Goal: Task Accomplishment & Management: Complete application form

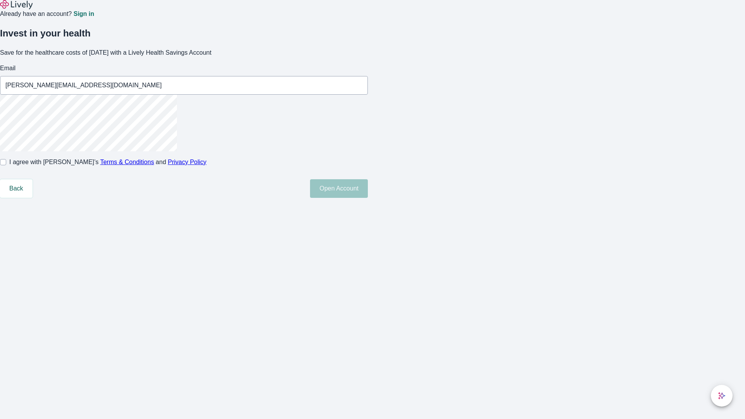
click at [6, 165] on input "I agree with Lively’s Terms & Conditions and Privacy Policy" at bounding box center [3, 162] width 6 height 6
checkbox input "true"
click at [368, 198] on button "Open Account" at bounding box center [339, 188] width 58 height 19
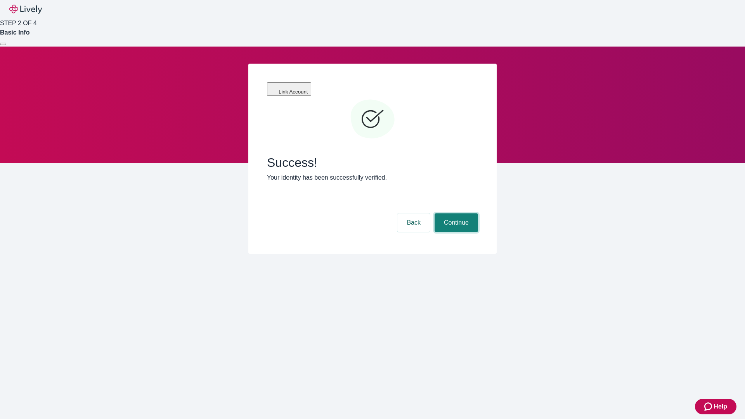
click at [455, 213] on button "Continue" at bounding box center [456, 222] width 43 height 19
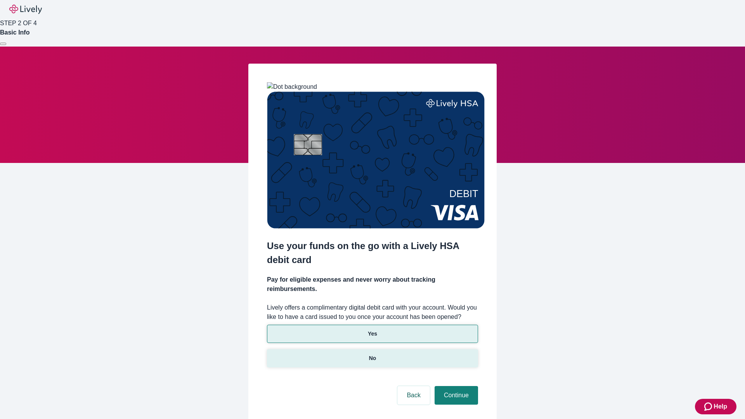
click at [372, 354] on p "No" at bounding box center [372, 358] width 7 height 8
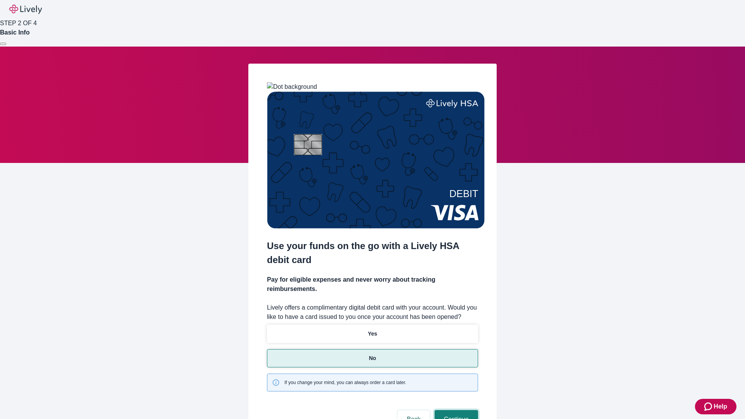
click at [455, 410] on button "Continue" at bounding box center [456, 419] width 43 height 19
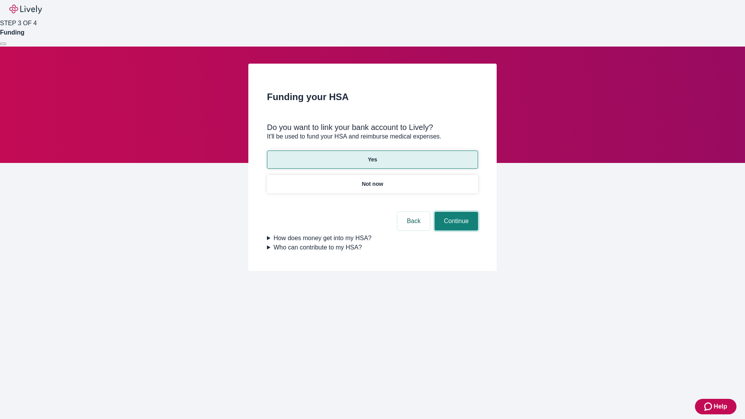
click at [455, 212] on button "Continue" at bounding box center [456, 221] width 43 height 19
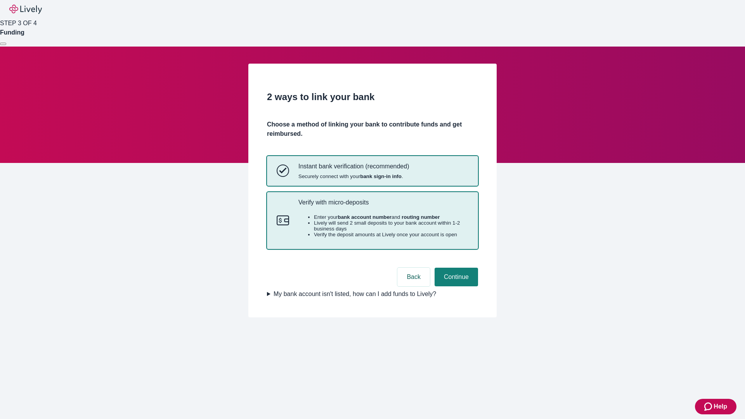
click at [383, 206] on p "Verify with micro-deposits" at bounding box center [383, 202] width 170 height 7
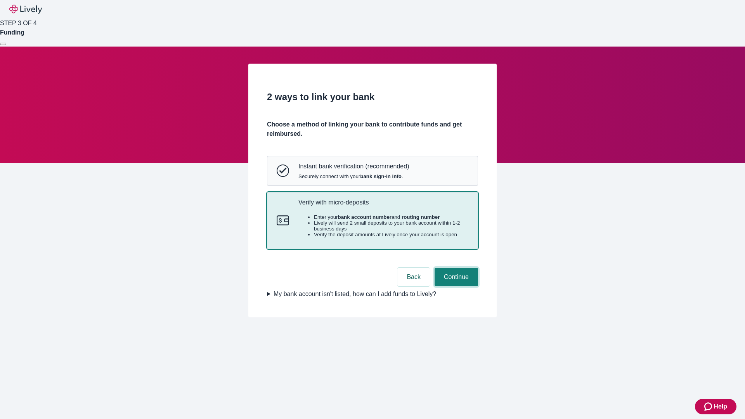
click at [455, 286] on button "Continue" at bounding box center [456, 277] width 43 height 19
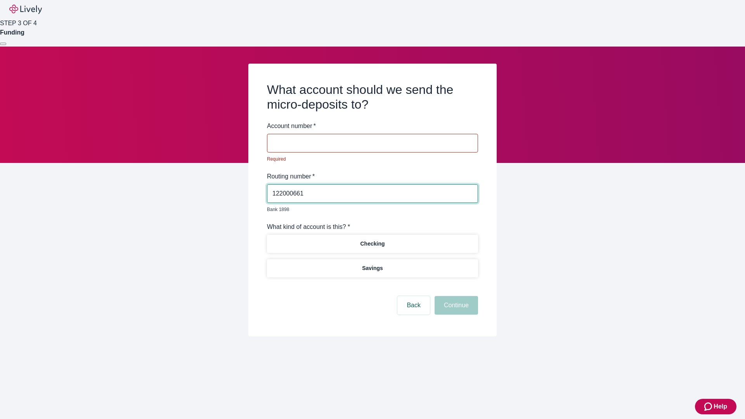
type input "122000661"
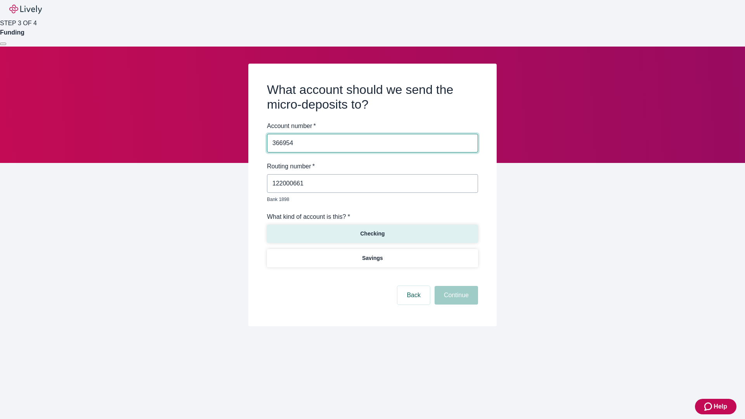
type input "366954"
click at [372, 230] on p "Checking" at bounding box center [372, 234] width 24 height 8
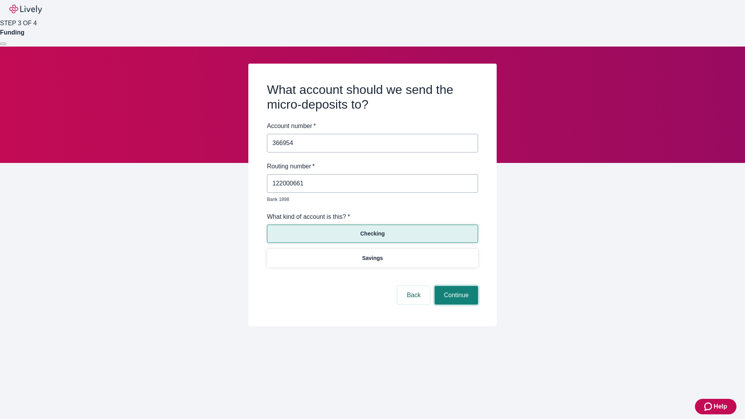
click at [455, 286] on button "Continue" at bounding box center [456, 295] width 43 height 19
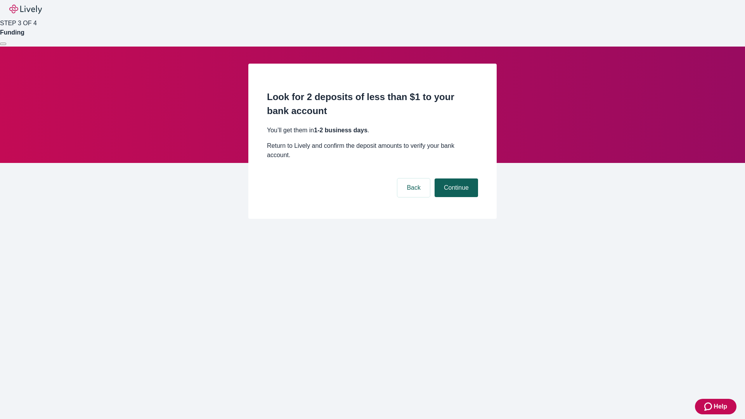
click at [455, 178] on button "Continue" at bounding box center [456, 187] width 43 height 19
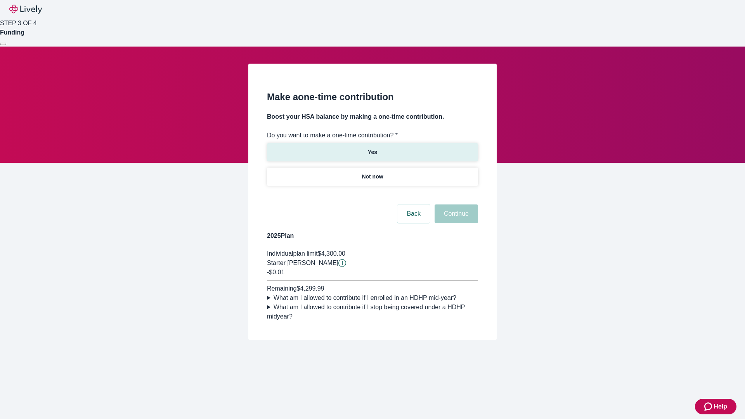
click at [372, 148] on p "Yes" at bounding box center [372, 152] width 9 height 8
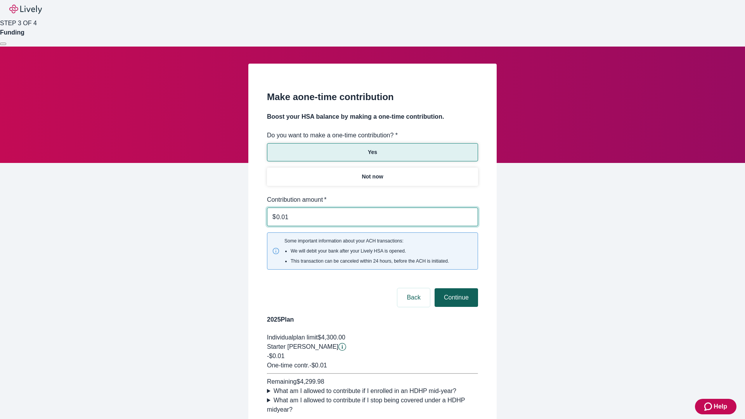
type input "0.01"
click at [455, 288] on button "Continue" at bounding box center [456, 297] width 43 height 19
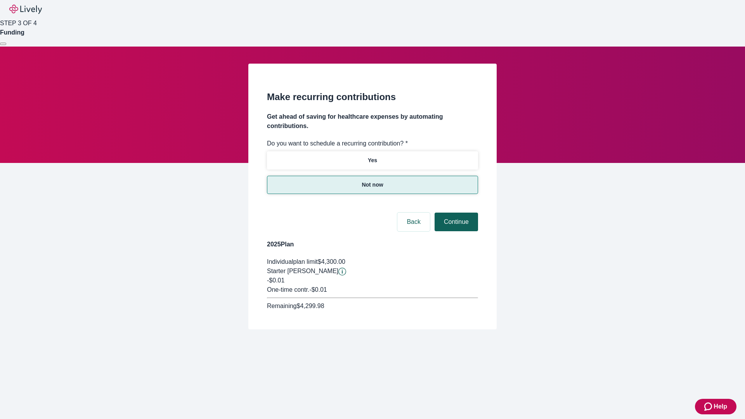
click at [455, 213] on button "Continue" at bounding box center [456, 222] width 43 height 19
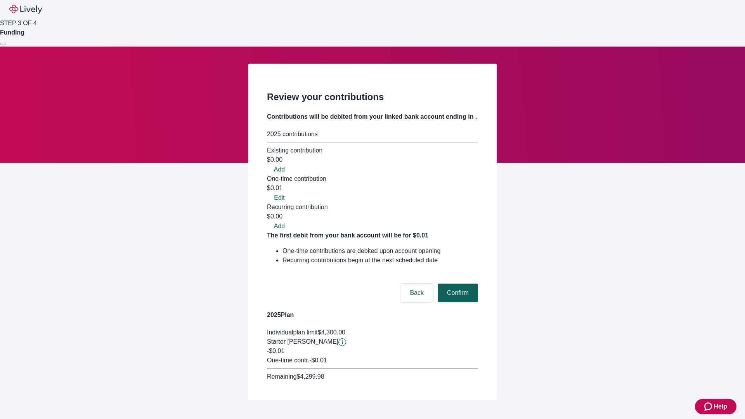
click at [457, 284] on button "Confirm" at bounding box center [458, 293] width 40 height 19
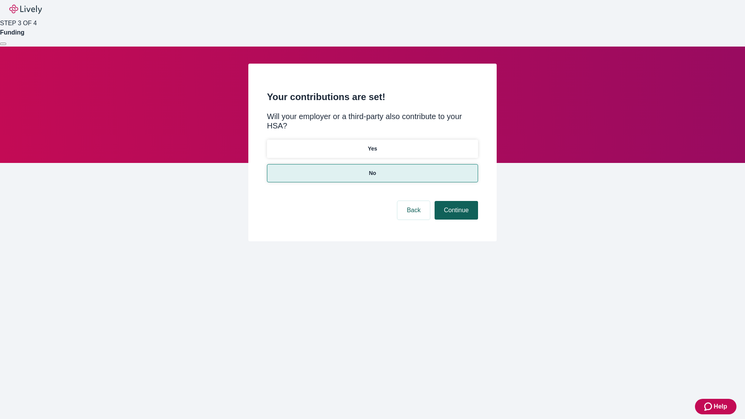
click at [455, 201] on button "Continue" at bounding box center [456, 210] width 43 height 19
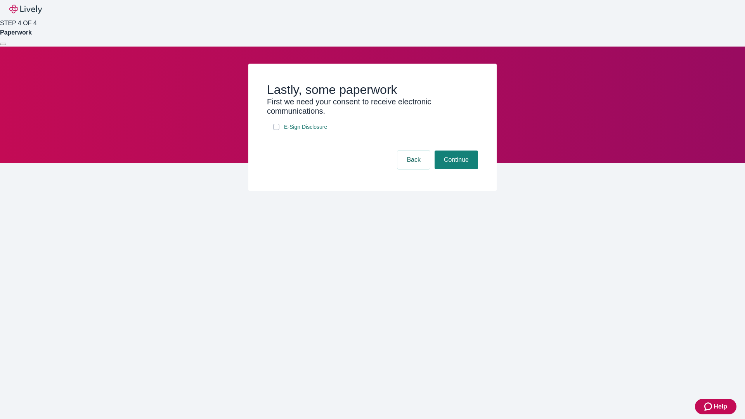
click at [276, 130] on input "E-Sign Disclosure" at bounding box center [276, 127] width 6 height 6
checkbox input "true"
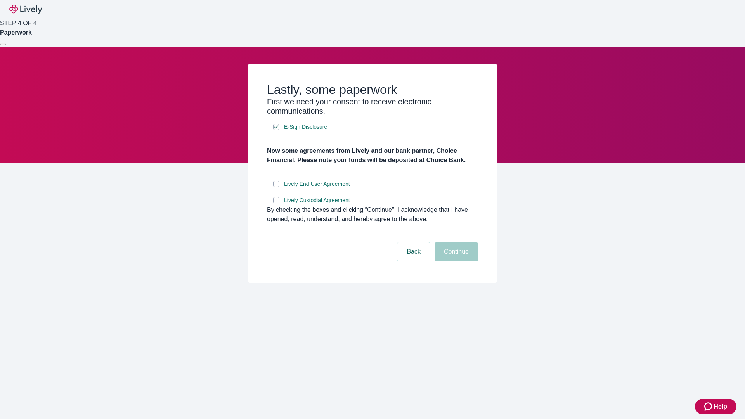
click at [276, 187] on input "Lively End User Agreement" at bounding box center [276, 184] width 6 height 6
checkbox input "true"
click at [276, 203] on input "Lively Custodial Agreement" at bounding box center [276, 200] width 6 height 6
checkbox input "true"
click at [455, 261] on button "Continue" at bounding box center [456, 251] width 43 height 19
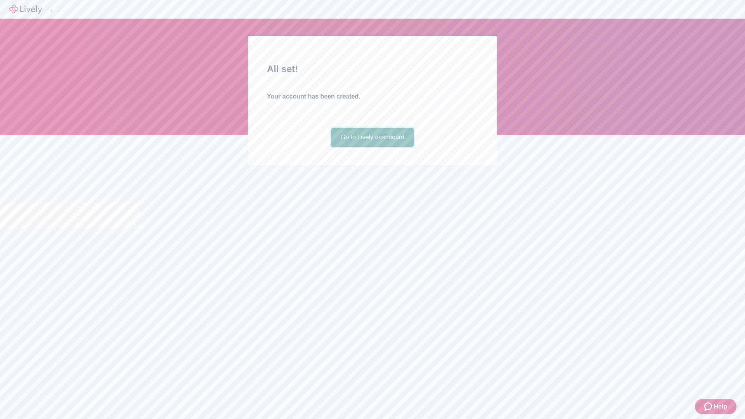
click at [372, 147] on link "Go to Lively dashboard" at bounding box center [372, 137] width 83 height 19
